Goal: Answer question/provide support: Answer question/provide support

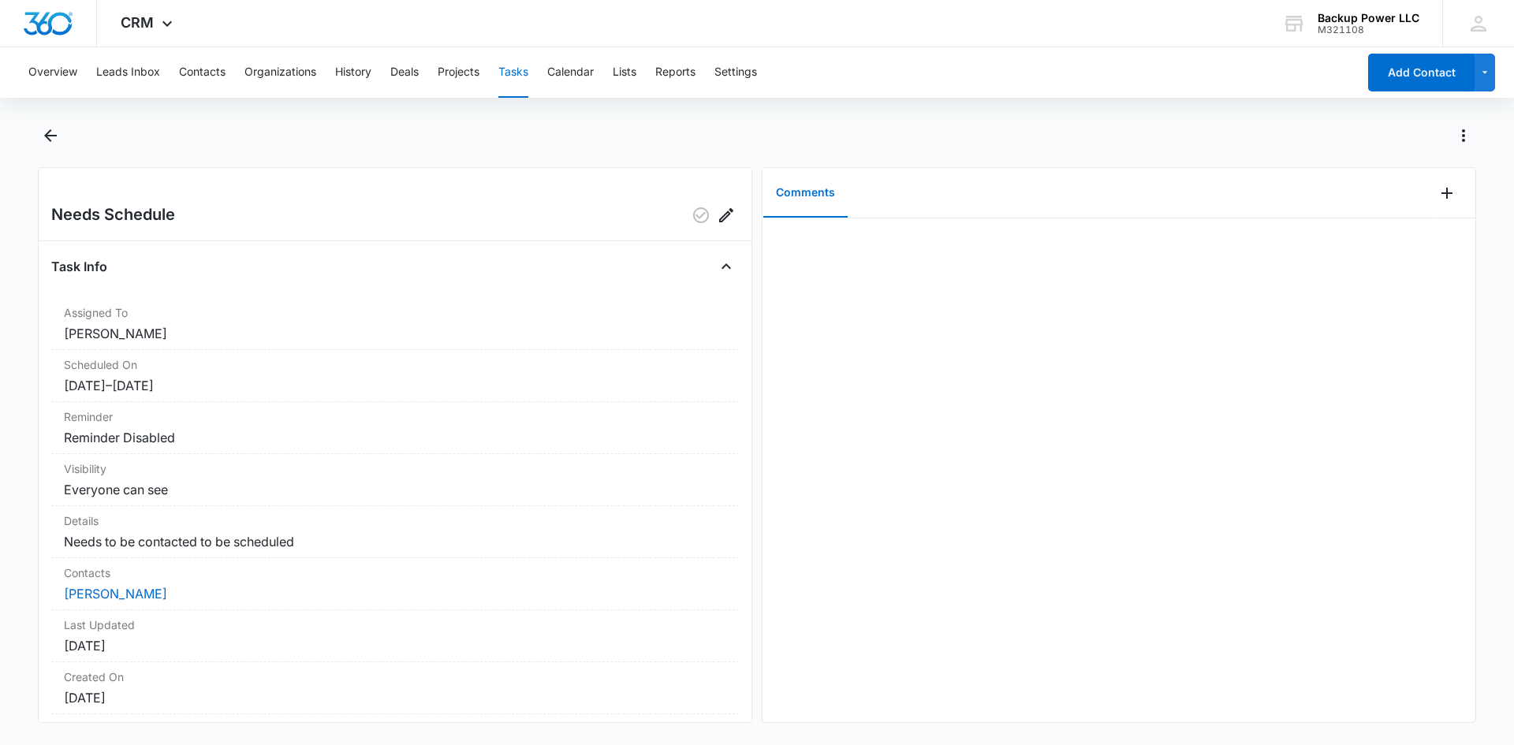
click at [152, 21] on span "CRM" at bounding box center [137, 22] width 33 height 17
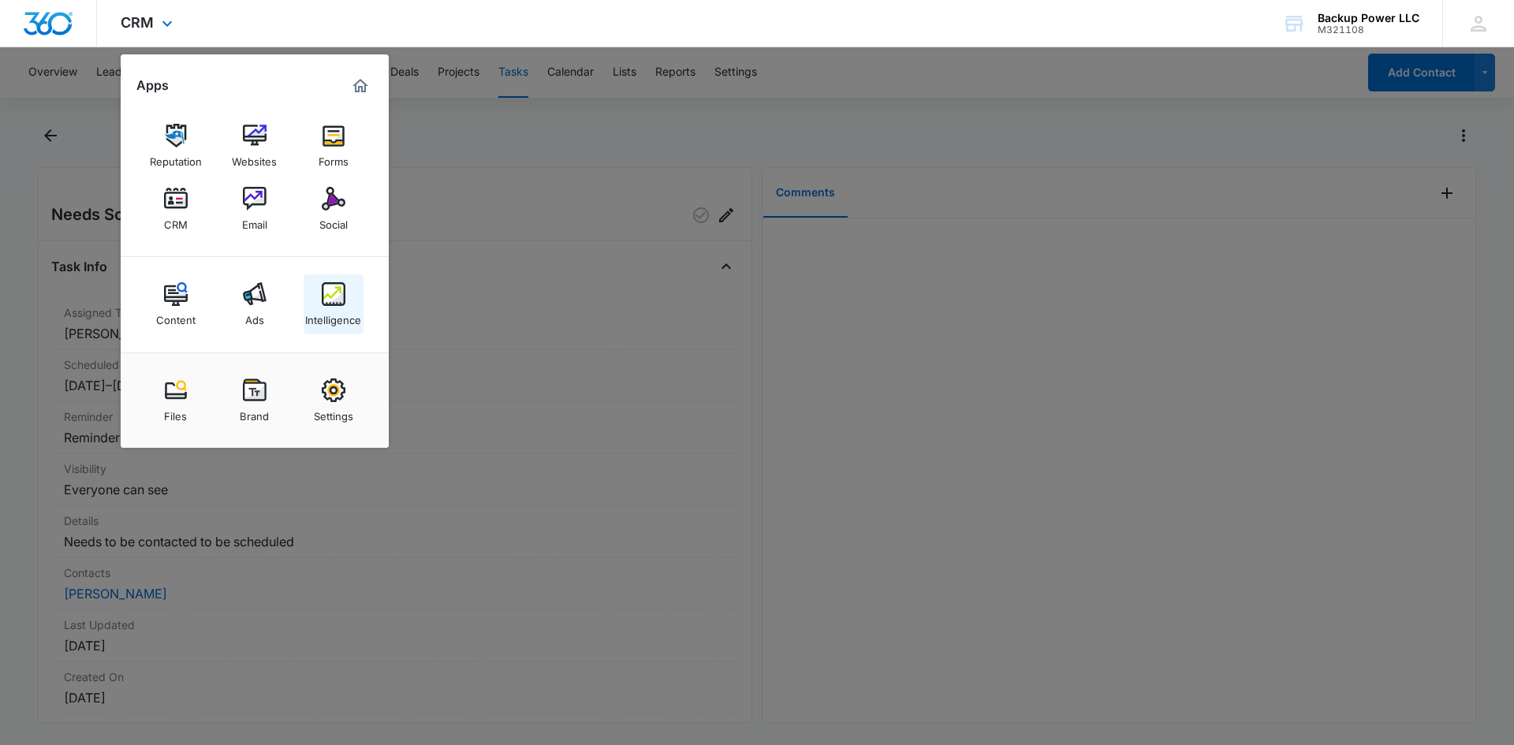
click at [334, 299] on img at bounding box center [334, 294] width 24 height 24
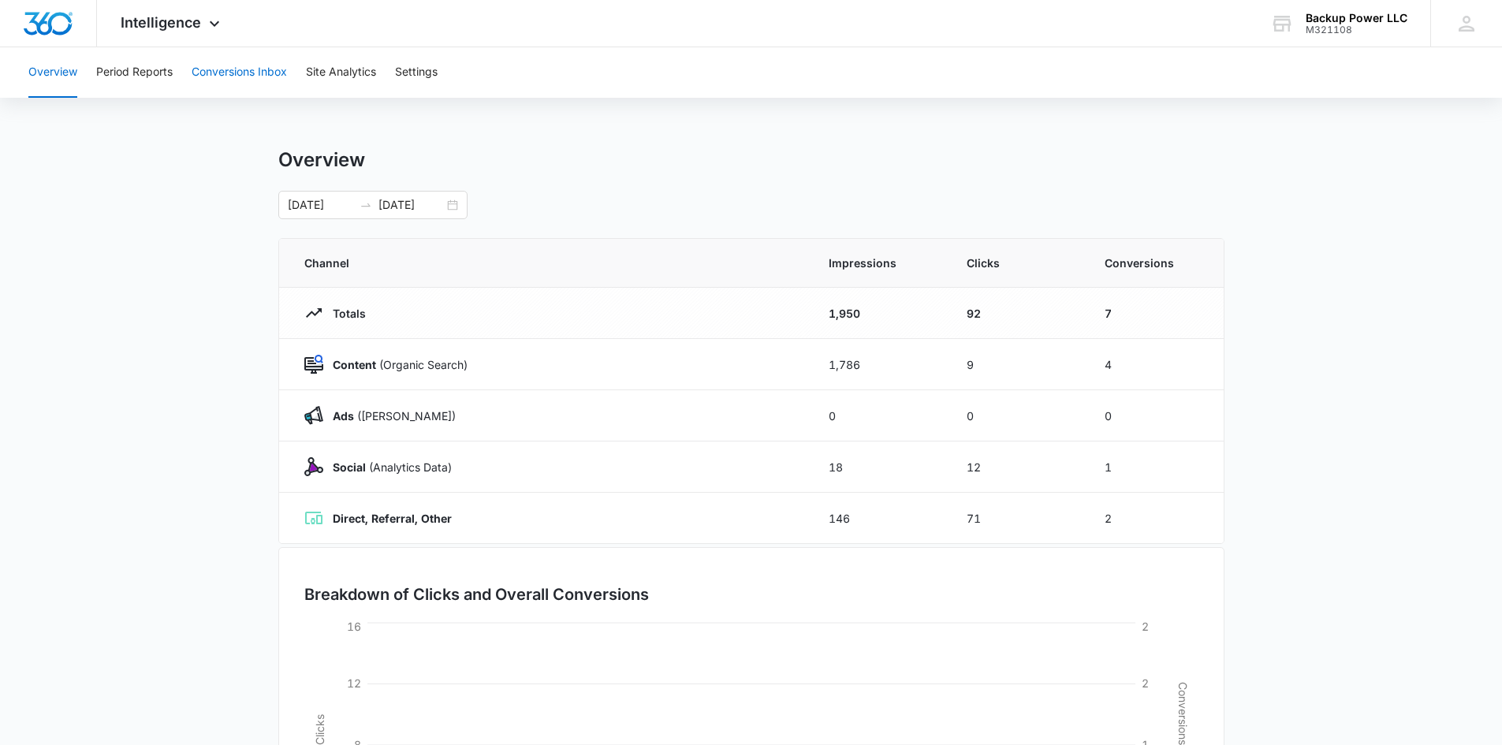
click at [207, 74] on button "Conversions Inbox" at bounding box center [239, 72] width 95 height 50
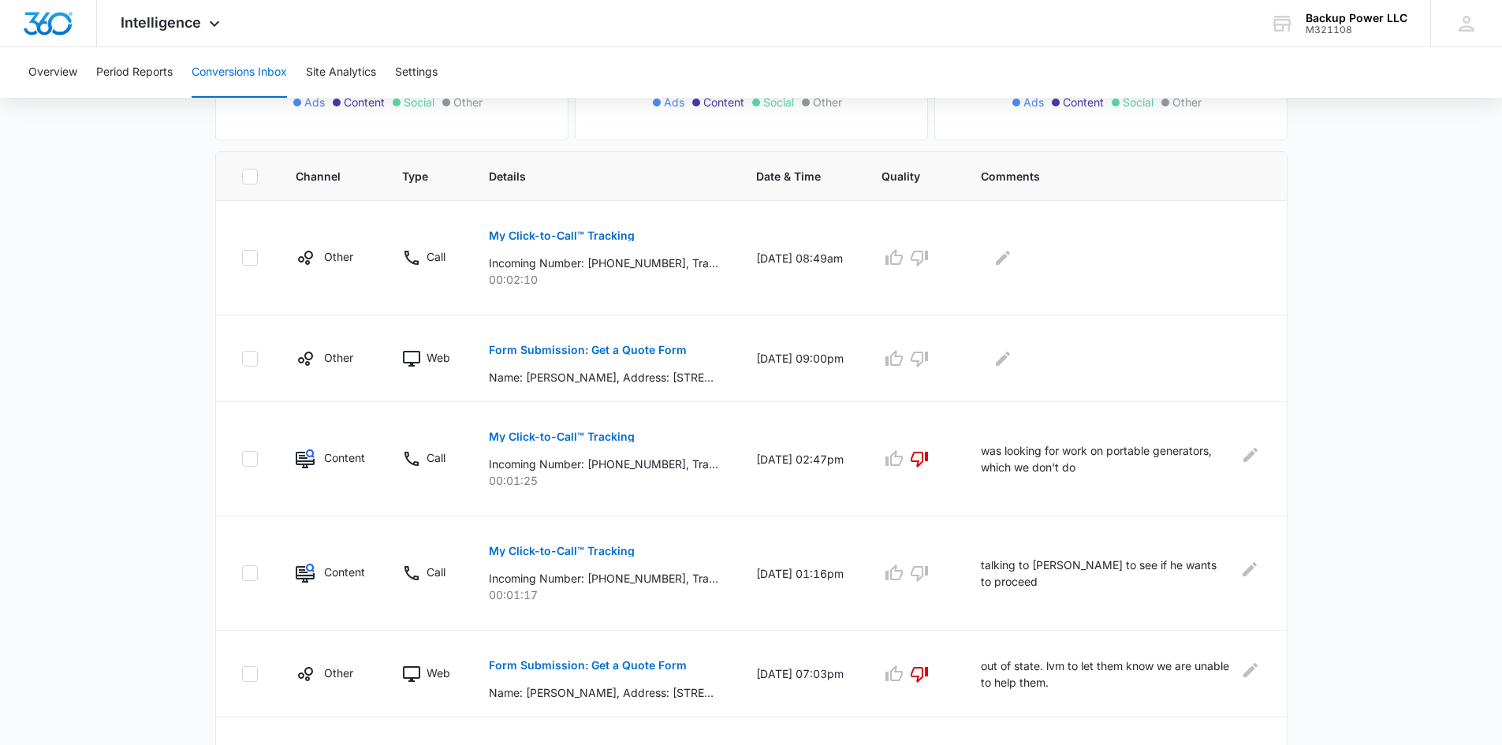
scroll to position [315, 0]
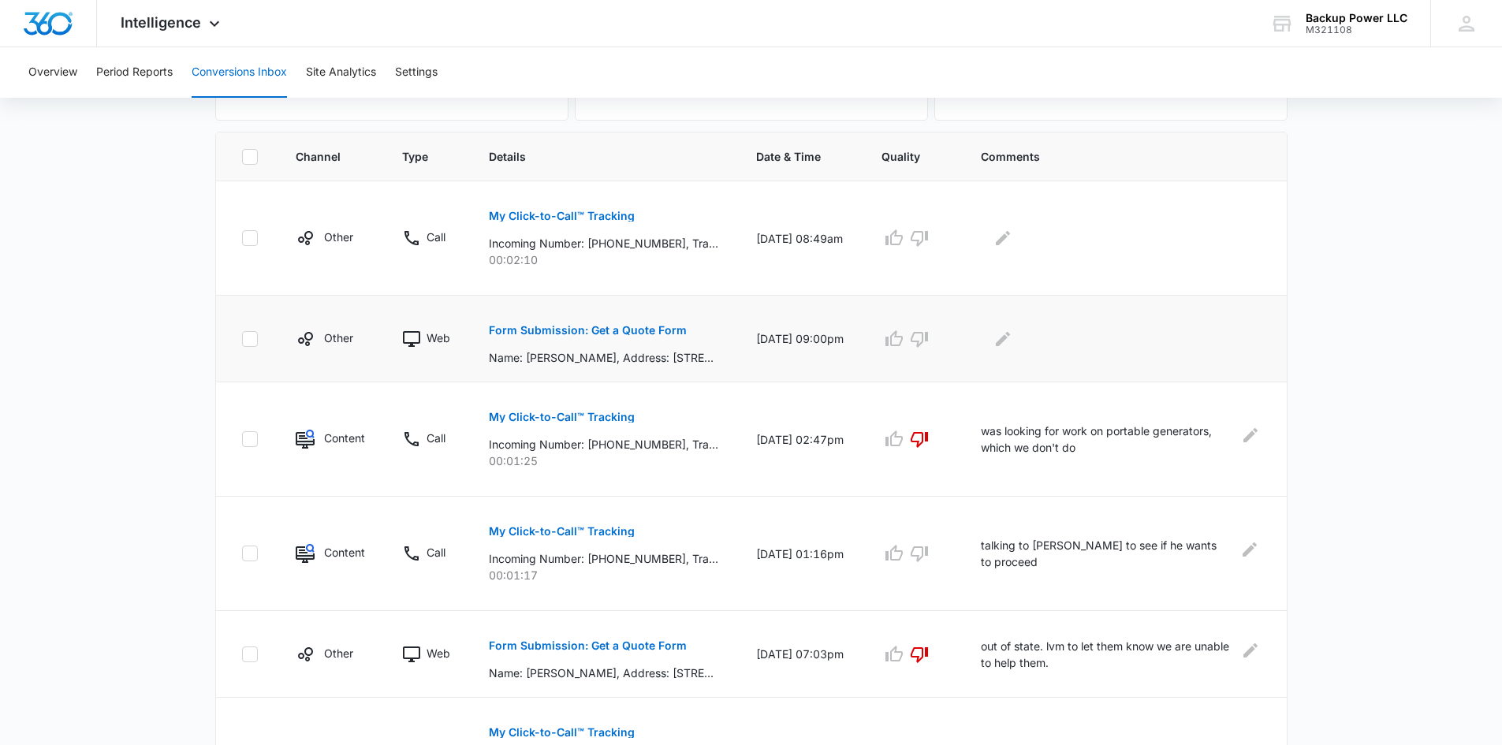
click at [587, 325] on p "Form Submission: Get a Quote Form" at bounding box center [588, 330] width 198 height 11
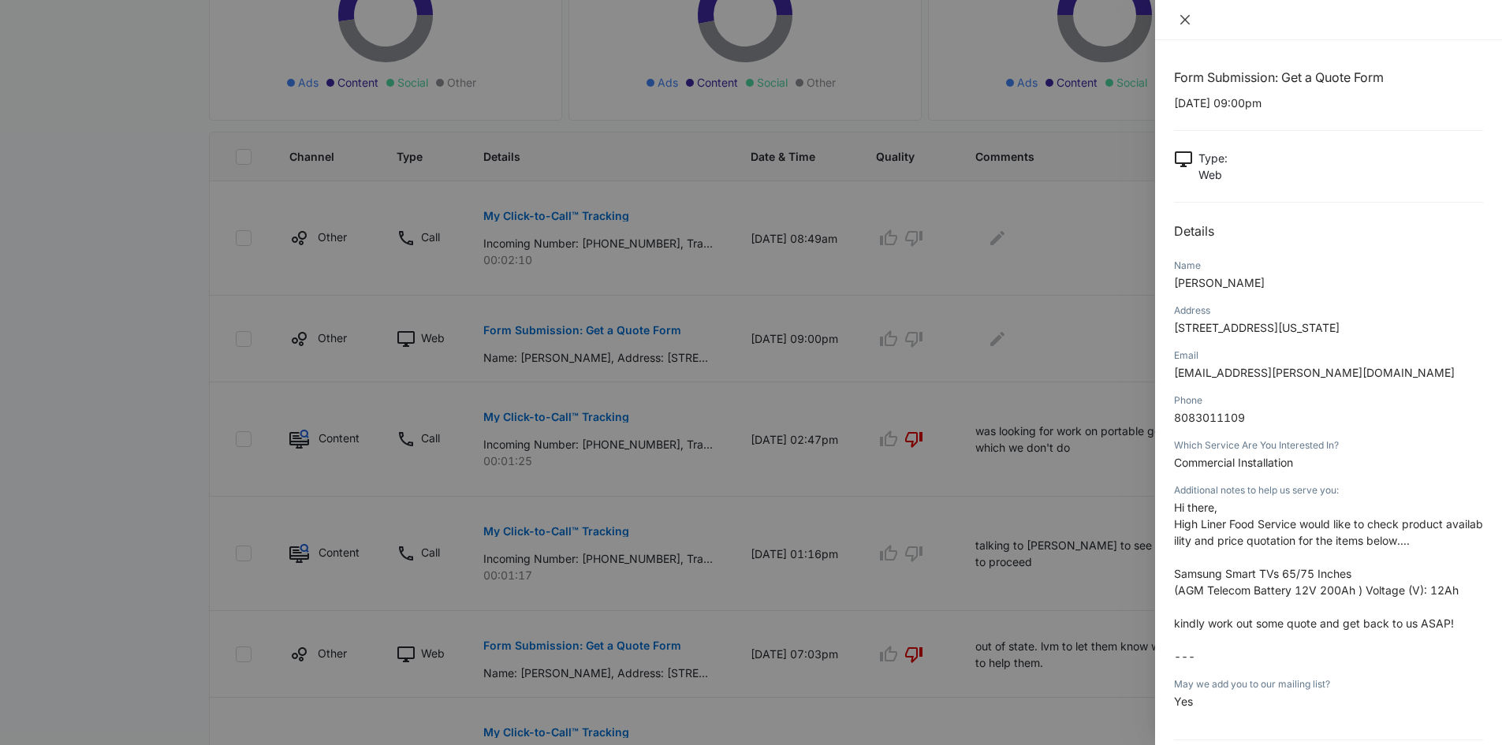
click at [1185, 15] on icon "close" at bounding box center [1185, 19] width 13 height 13
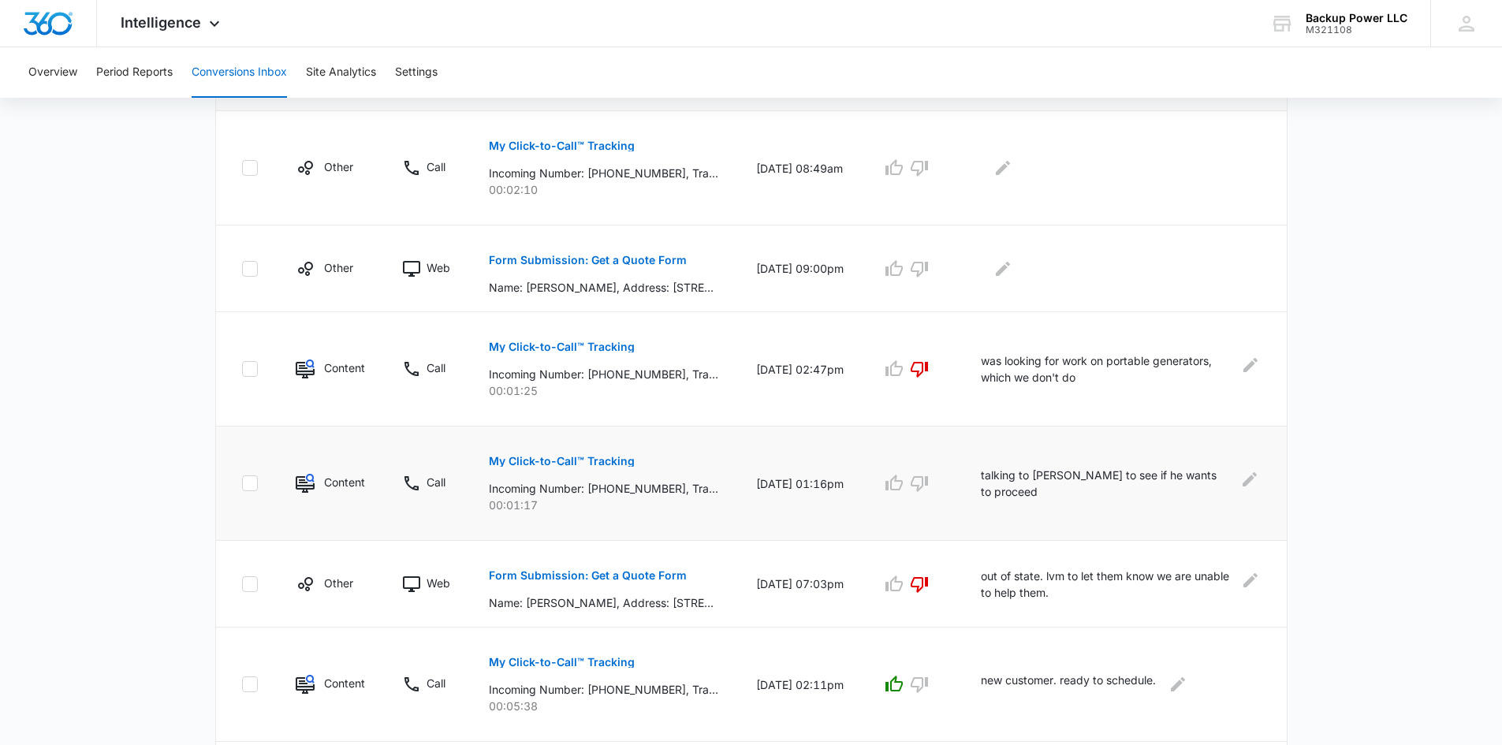
scroll to position [473, 0]
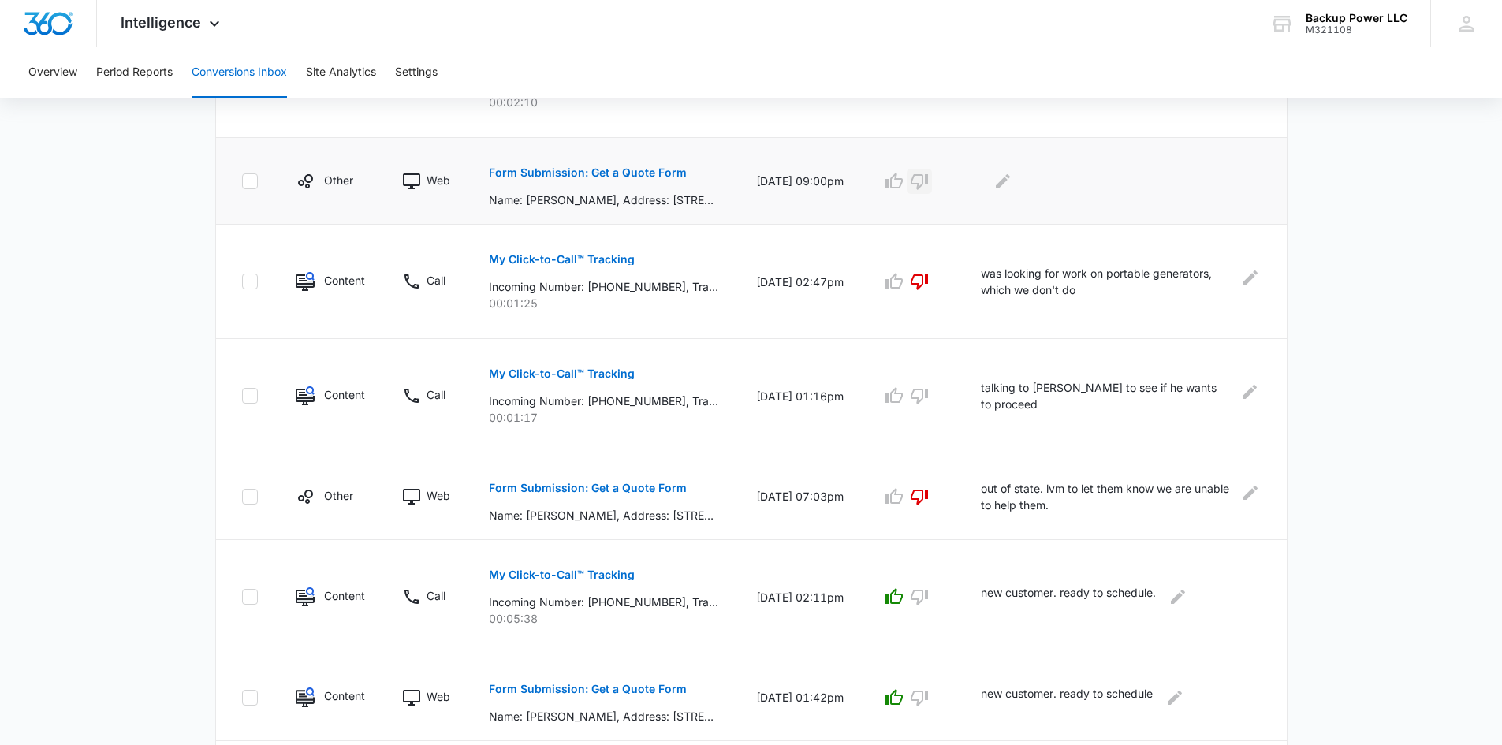
click at [928, 181] on icon "button" at bounding box center [919, 182] width 17 height 16
click at [1012, 176] on icon "Edit Comments" at bounding box center [1003, 181] width 19 height 19
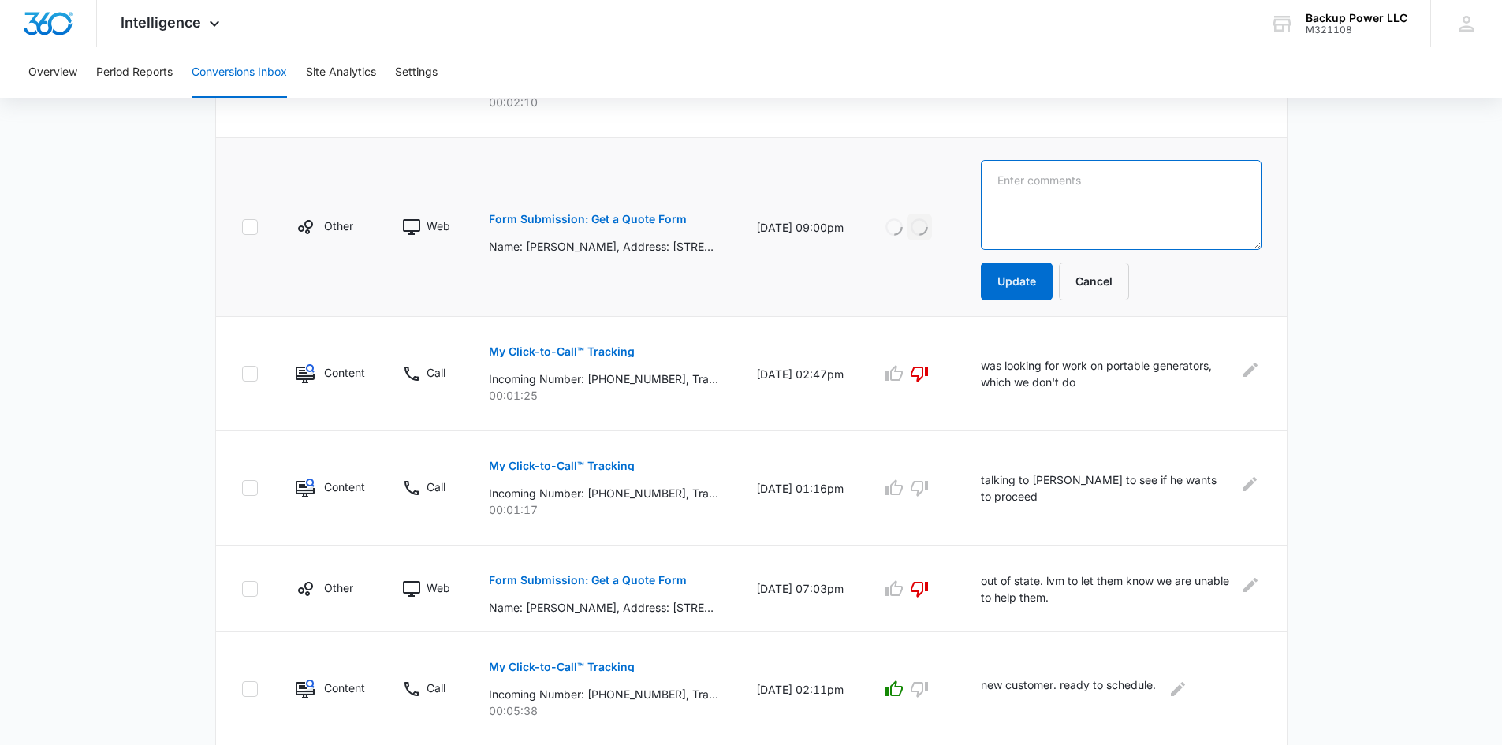
click at [1104, 173] on textarea at bounding box center [1121, 205] width 280 height 90
type textarea "out of state and lvm [DATE] we are out of network...duplicate lead."
click at [1041, 280] on button "Update" at bounding box center [1017, 282] width 72 height 38
click at [1009, 281] on button "Update" at bounding box center [1017, 282] width 72 height 38
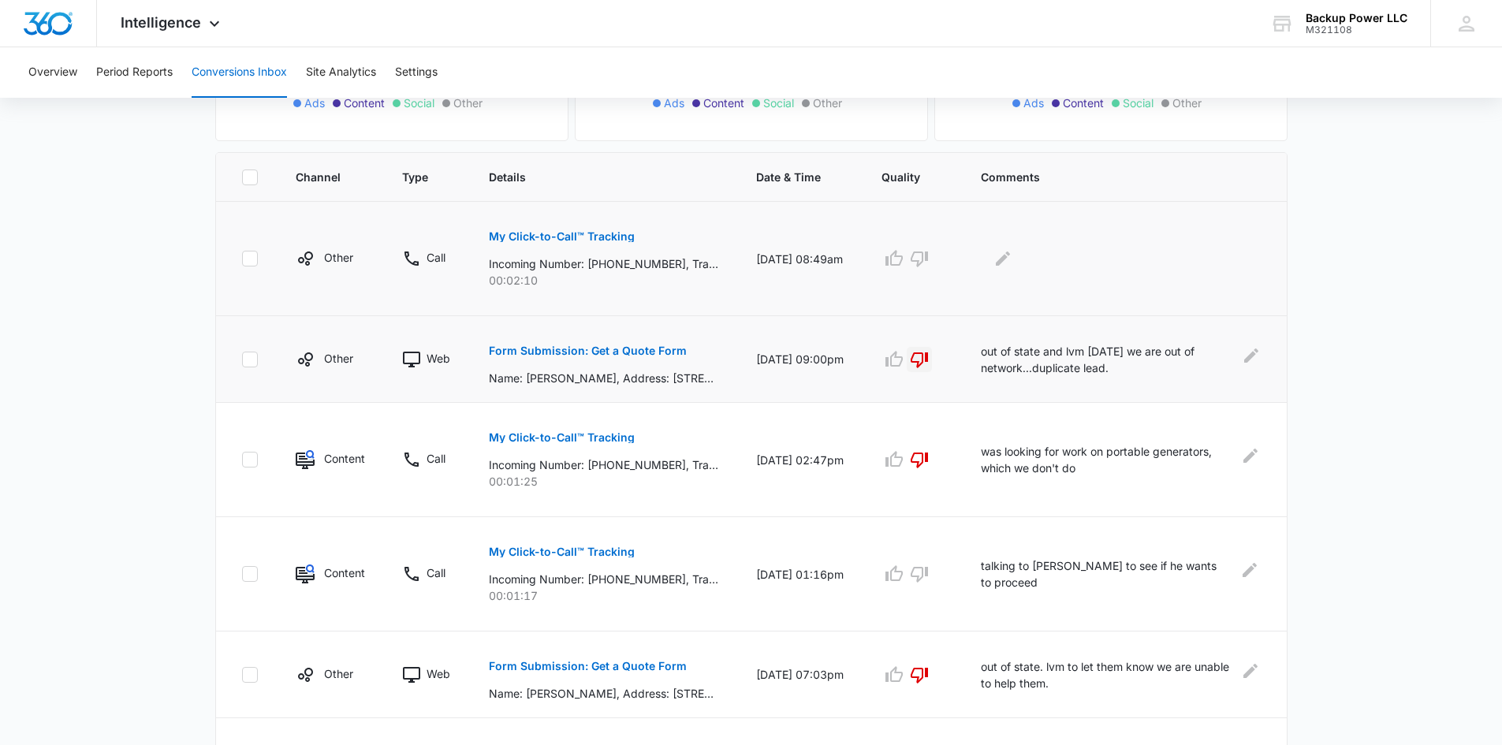
scroll to position [315, 0]
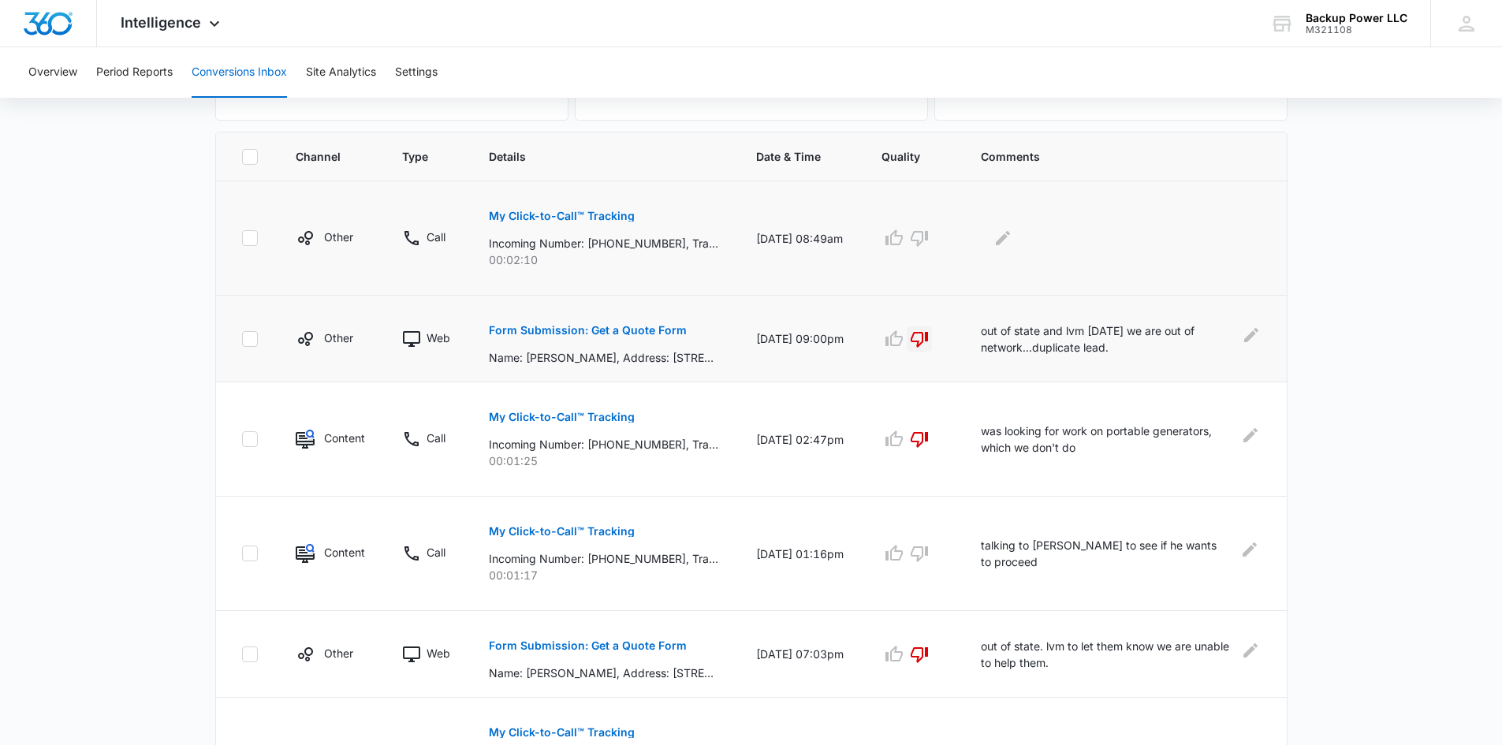
click at [527, 218] on p "My Click-to-Call™ Tracking" at bounding box center [562, 216] width 146 height 11
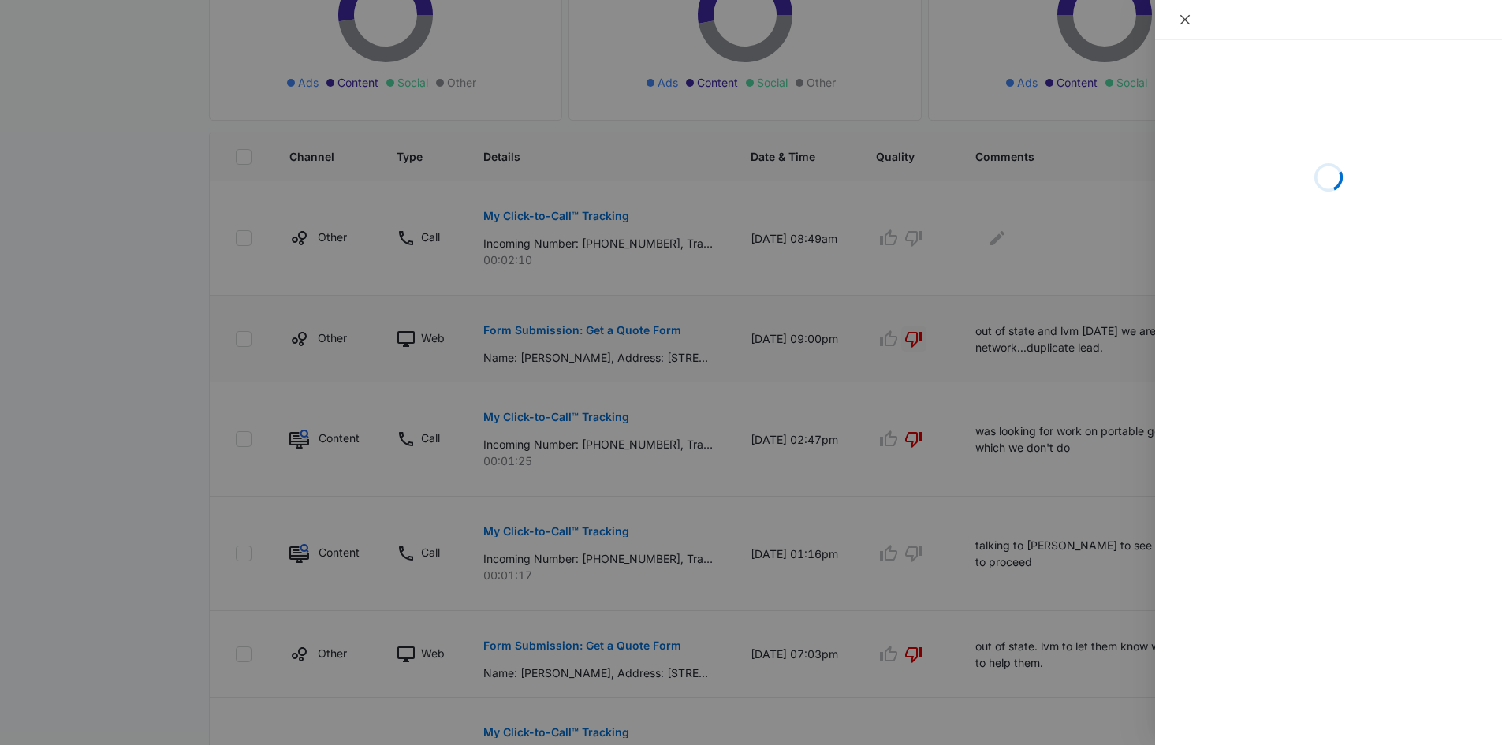
click at [1195, 20] on button "Close" at bounding box center [1185, 20] width 22 height 14
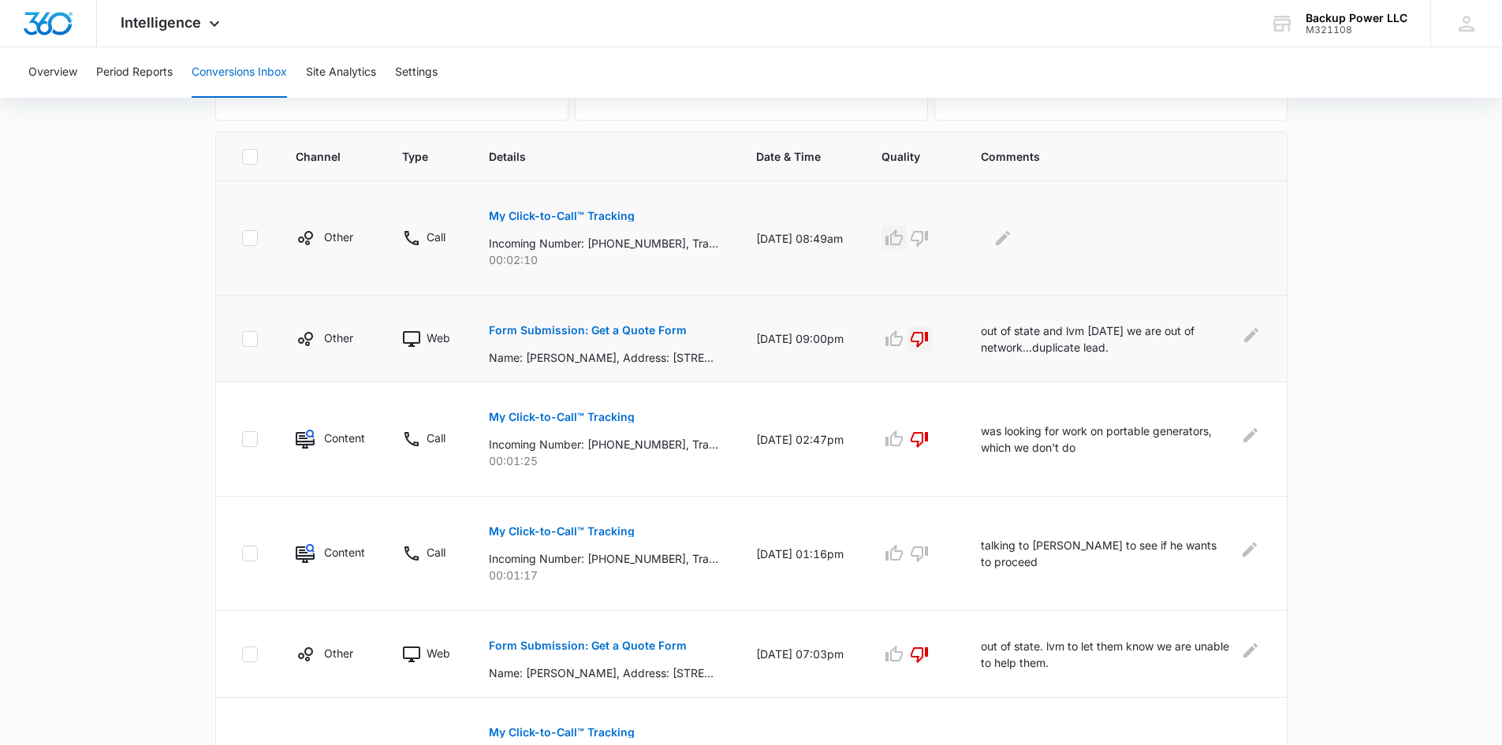
click at [904, 241] on icon "button" at bounding box center [894, 238] width 19 height 19
click at [1001, 242] on div at bounding box center [1121, 238] width 280 height 25
click at [1010, 241] on icon "Edit Comments" at bounding box center [1003, 238] width 14 height 14
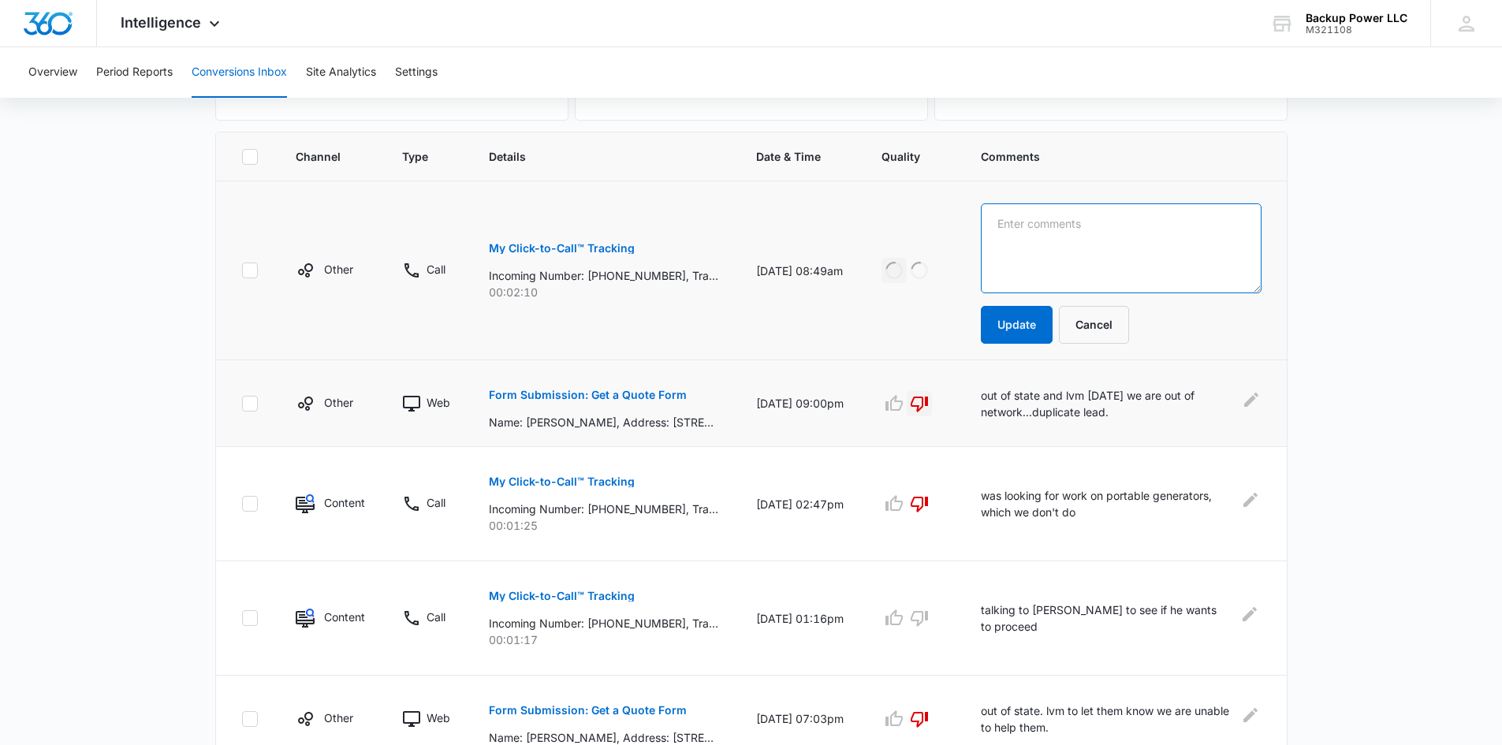
click at [1097, 239] on textarea at bounding box center [1121, 248] width 280 height 90
type textarea "waiting to be scheduled"
click at [1035, 319] on button "Update" at bounding box center [1017, 325] width 72 height 38
